Goal: Information Seeking & Learning: Learn about a topic

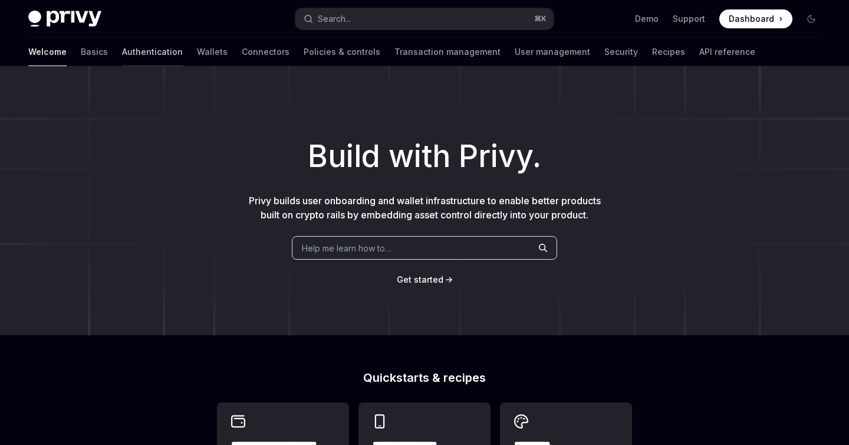
click at [122, 47] on link "Authentication" at bounding box center [152, 52] width 61 height 28
type textarea "*"
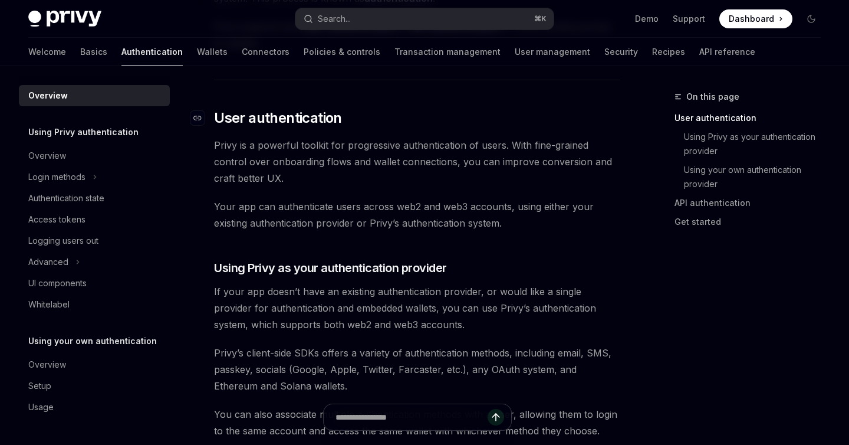
scroll to position [217, 0]
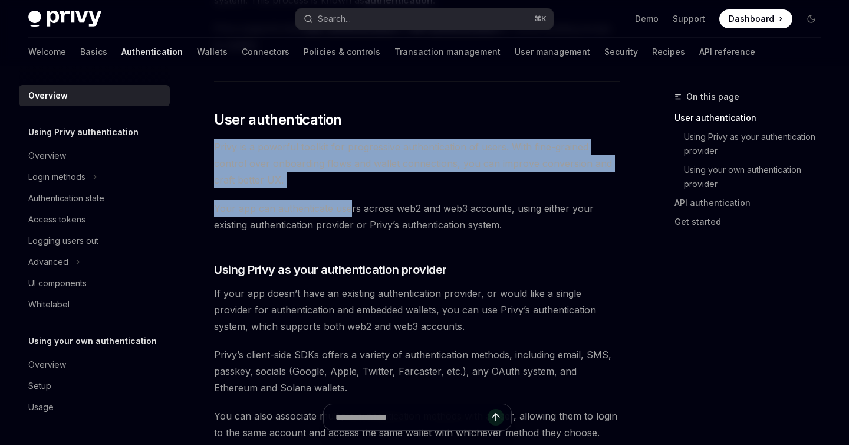
drag, startPoint x: 211, startPoint y: 148, endPoint x: 348, endPoint y: 205, distance: 148.1
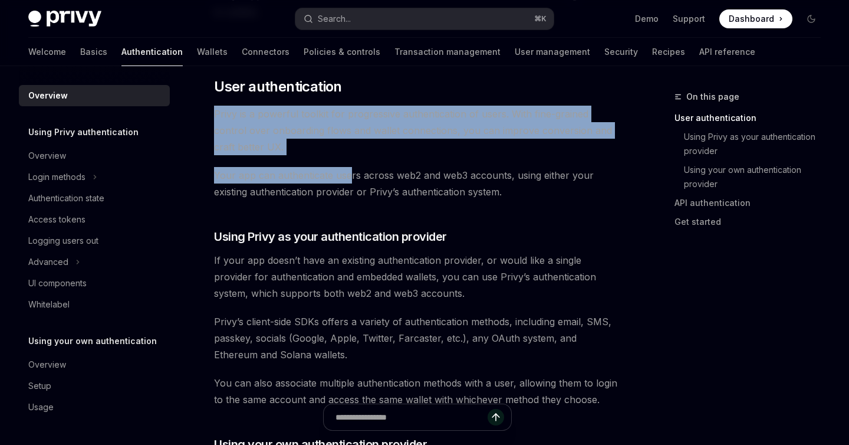
scroll to position [255, 0]
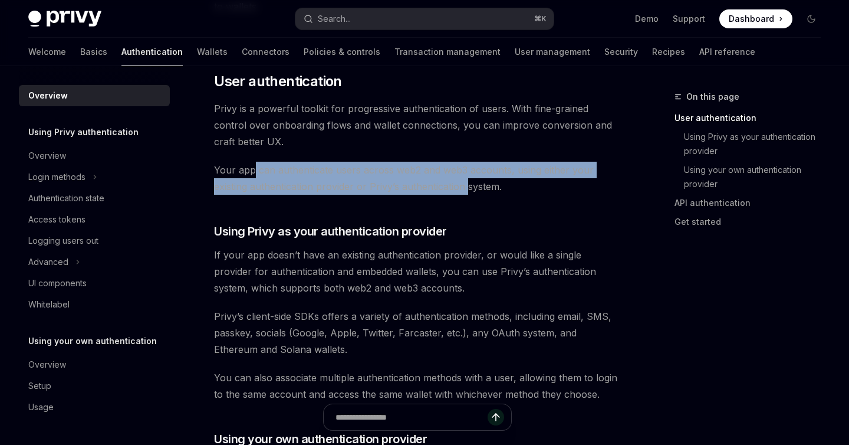
drag, startPoint x: 252, startPoint y: 170, endPoint x: 455, endPoint y: 188, distance: 203.1
click at [463, 190] on span "Your app can authenticate users across web2 and web3 accounts, using either you…" at bounding box center [417, 178] width 406 height 33
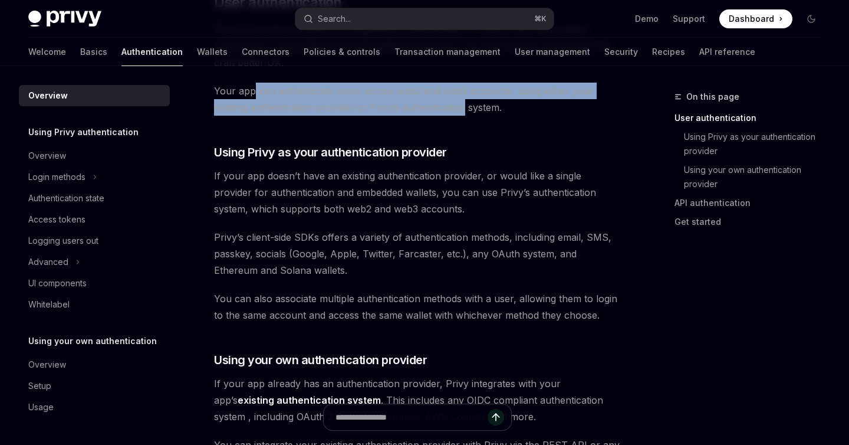
scroll to position [345, 0]
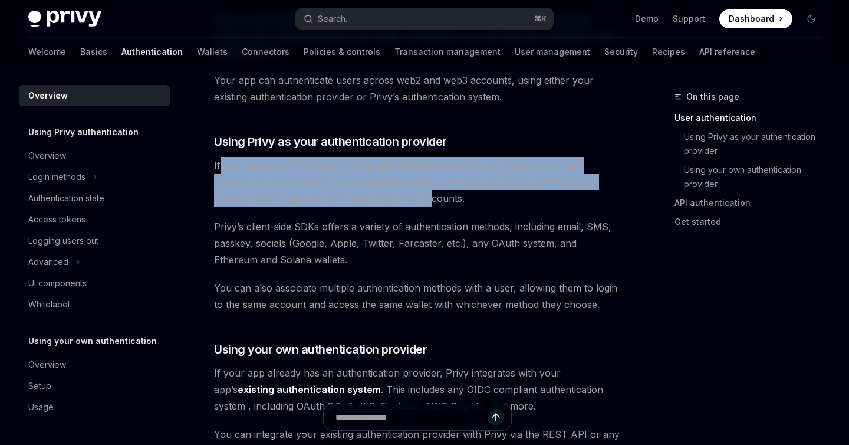
drag, startPoint x: 221, startPoint y: 169, endPoint x: 366, endPoint y: 191, distance: 146.7
click at [367, 191] on span "If your app doesn’t have an existing authentication provider, or would like a s…" at bounding box center [417, 182] width 406 height 50
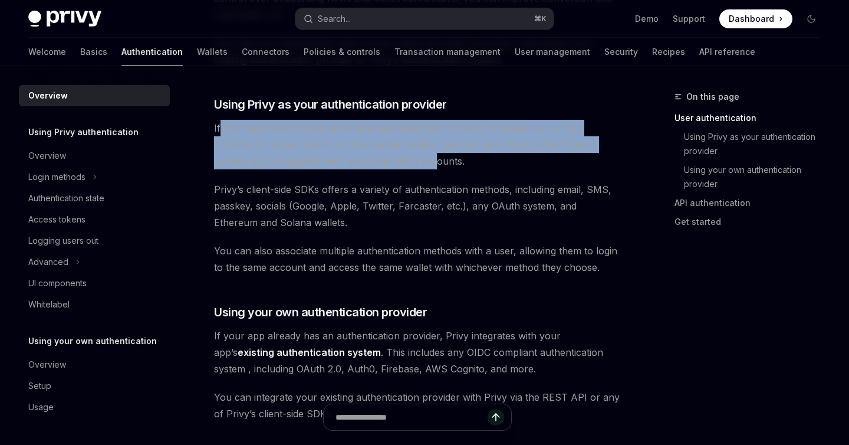
scroll to position [383, 0]
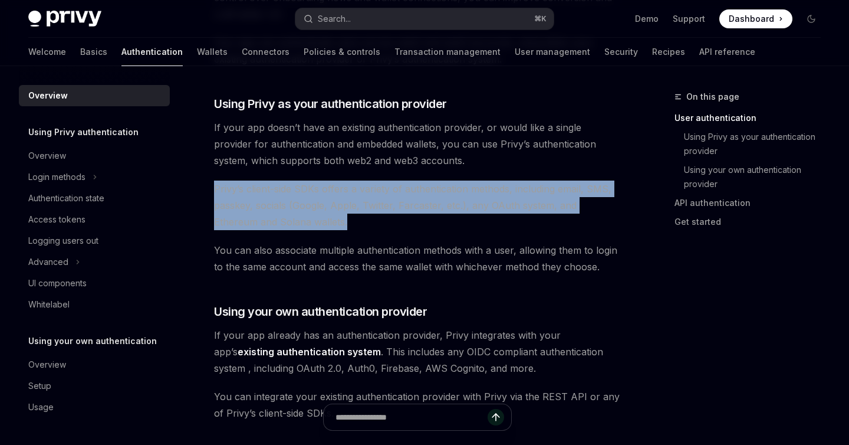
drag, startPoint x: 198, startPoint y: 194, endPoint x: 341, endPoint y: 218, distance: 145.9
click at [341, 218] on div "Overview OpenAI Open in ChatGPT OpenAI Open in ChatGPT [PERSON_NAME]’s wallet s…" at bounding box center [307, 410] width 632 height 1406
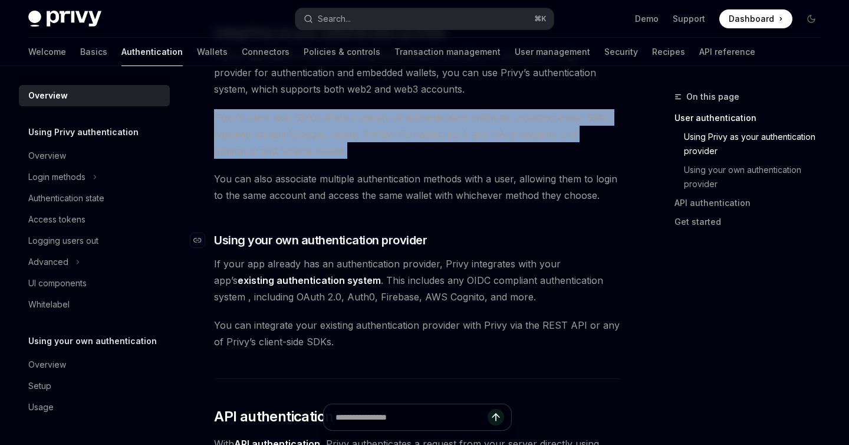
scroll to position [460, 0]
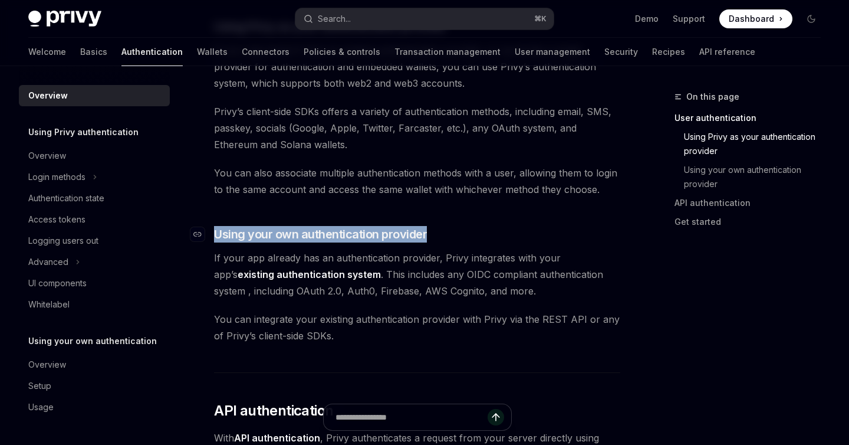
drag, startPoint x: 218, startPoint y: 228, endPoint x: 464, endPoint y: 229, distance: 246.5
click at [464, 229] on h3 "​ Using your own authentication provider" at bounding box center [417, 234] width 406 height 17
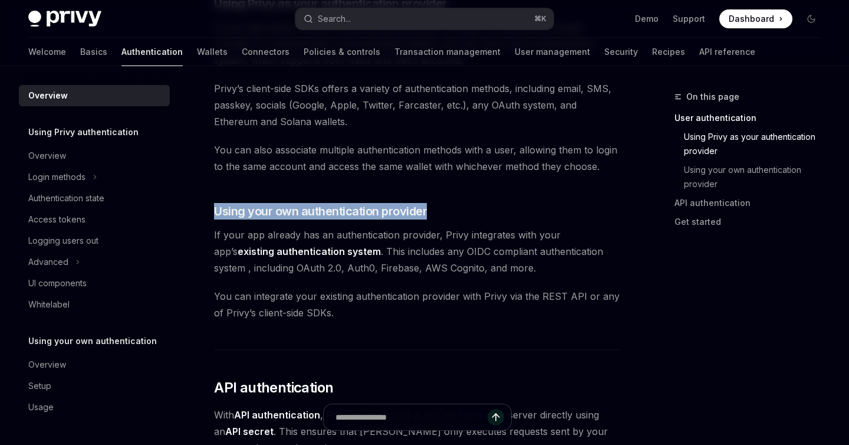
scroll to position [484, 0]
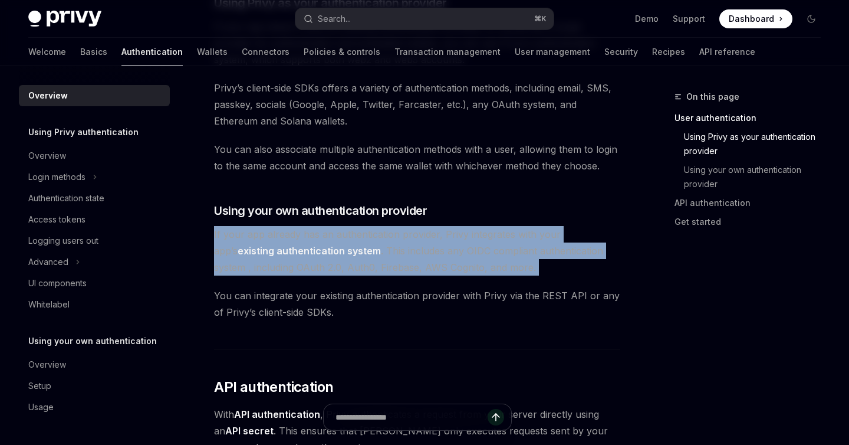
drag, startPoint x: 222, startPoint y: 233, endPoint x: 373, endPoint y: 280, distance: 158.7
click at [374, 280] on div "Privy’s wallet system supports granular controls on who can access wallets and …" at bounding box center [417, 234] width 406 height 1174
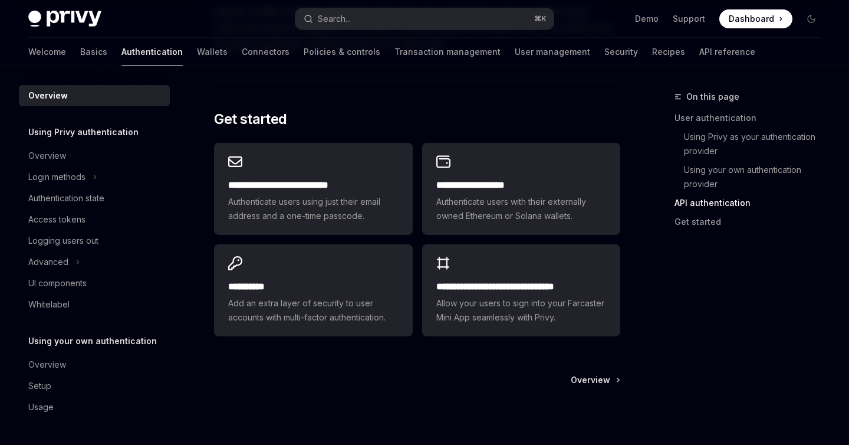
scroll to position [961, 0]
